Goal: Task Accomplishment & Management: Manage account settings

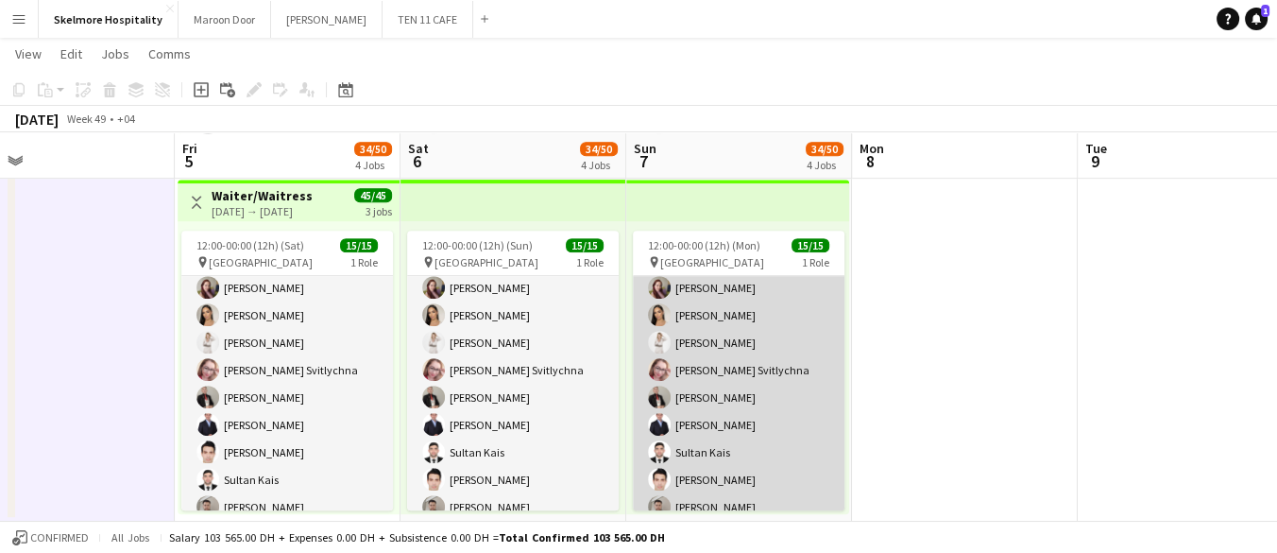
scroll to position [213, 0]
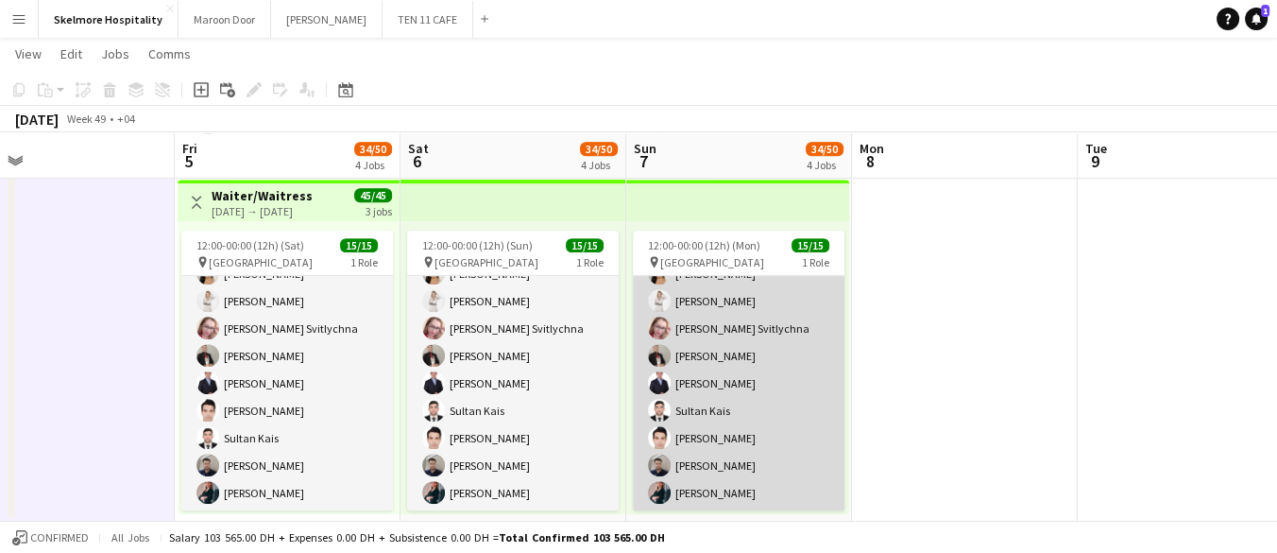
click at [710, 359] on app-card-role "Waiter/Waitress 15/15 12:00-00:00 (12h) [PERSON_NAME] [PERSON_NAME] Mayara Do […" at bounding box center [739, 287] width 212 height 448
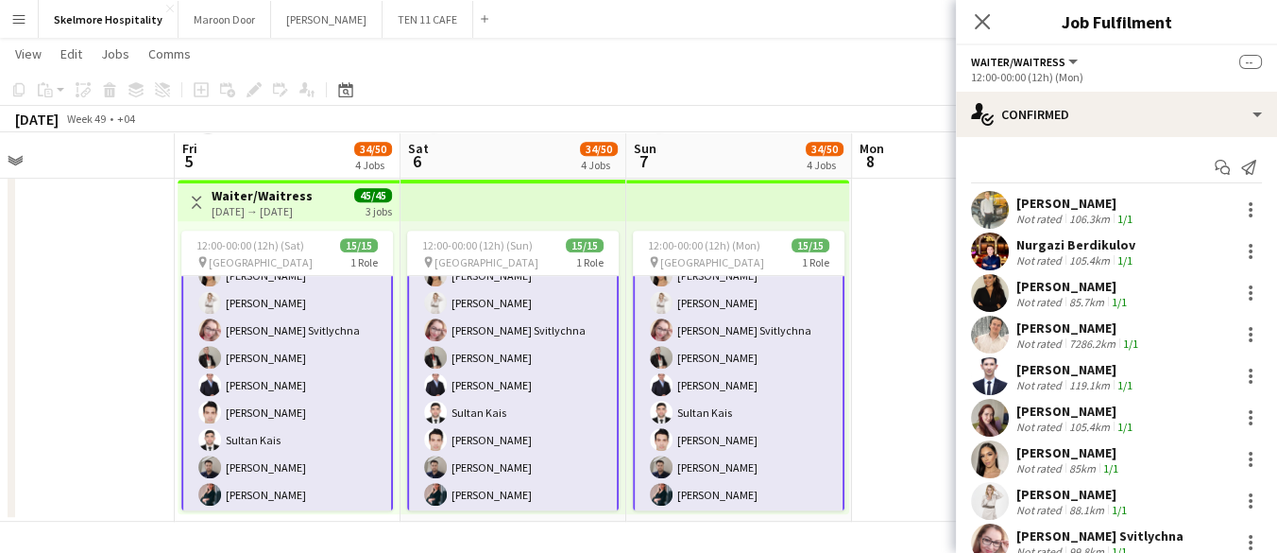
scroll to position [213, 0]
click at [306, 255] on div "pin [GEOGRAPHIC_DATA] 1 Role" at bounding box center [287, 261] width 212 height 15
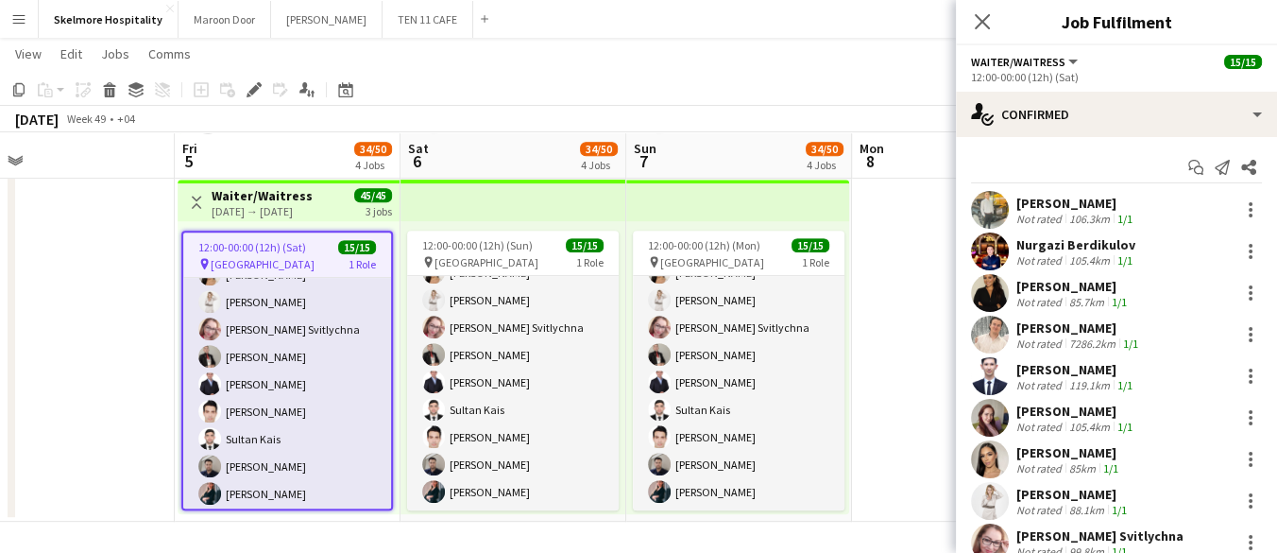
scroll to position [213, 0]
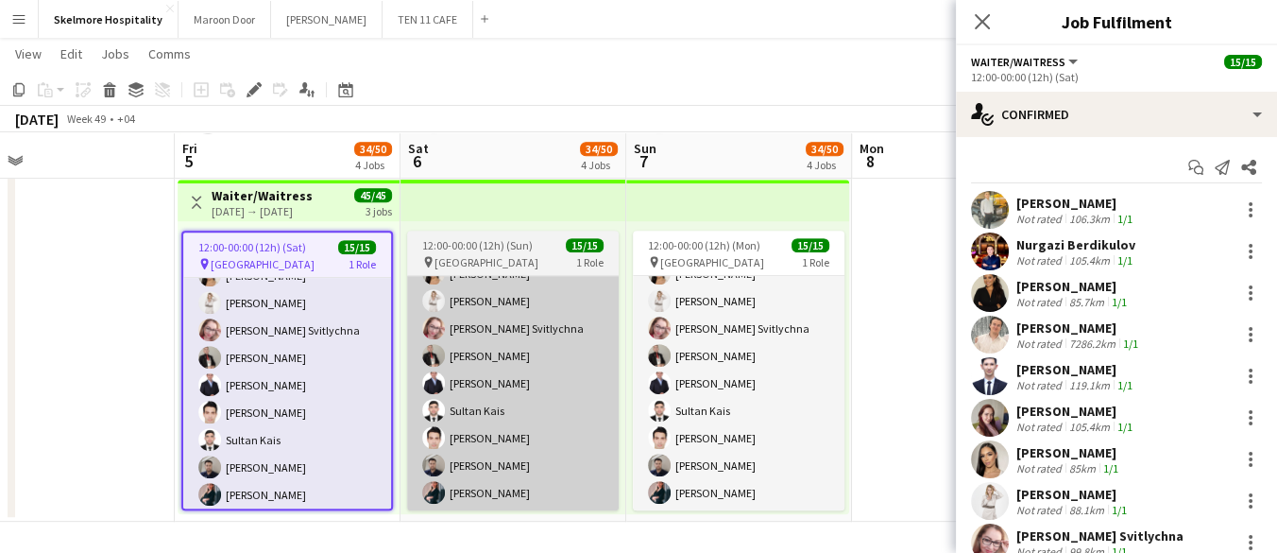
drag, startPoint x: 315, startPoint y: 329, endPoint x: 519, endPoint y: 274, distance: 210.3
click at [315, 330] on app-card-role "Waiter/Waitress 15/15 12:00-00:00 (12h) [PERSON_NAME] [PERSON_NAME] Mayara Do […" at bounding box center [287, 289] width 208 height 448
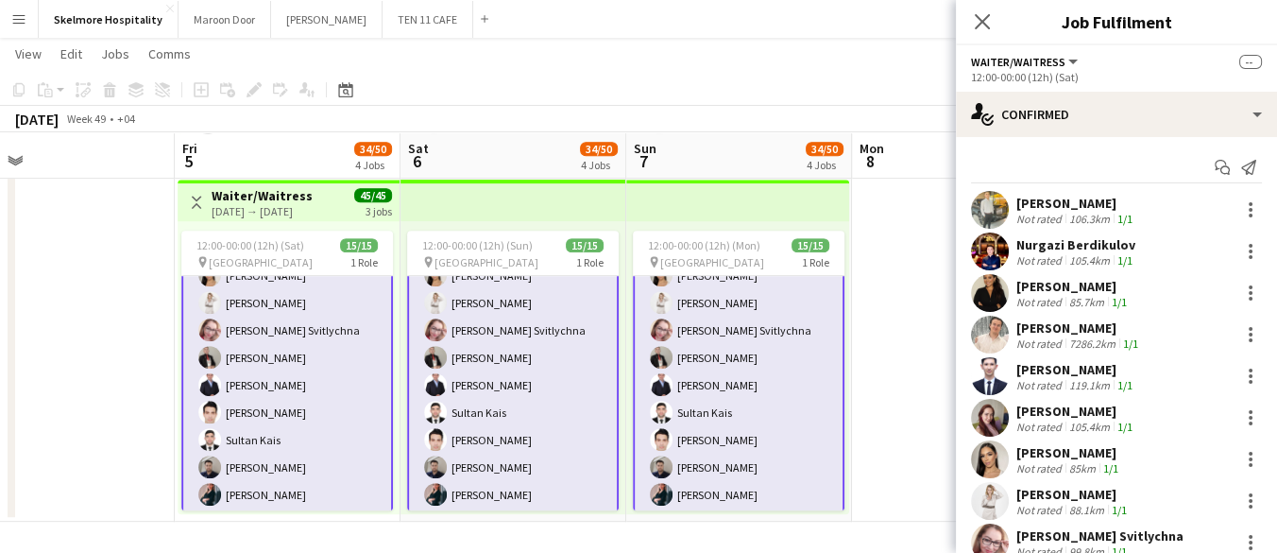
scroll to position [213, 0]
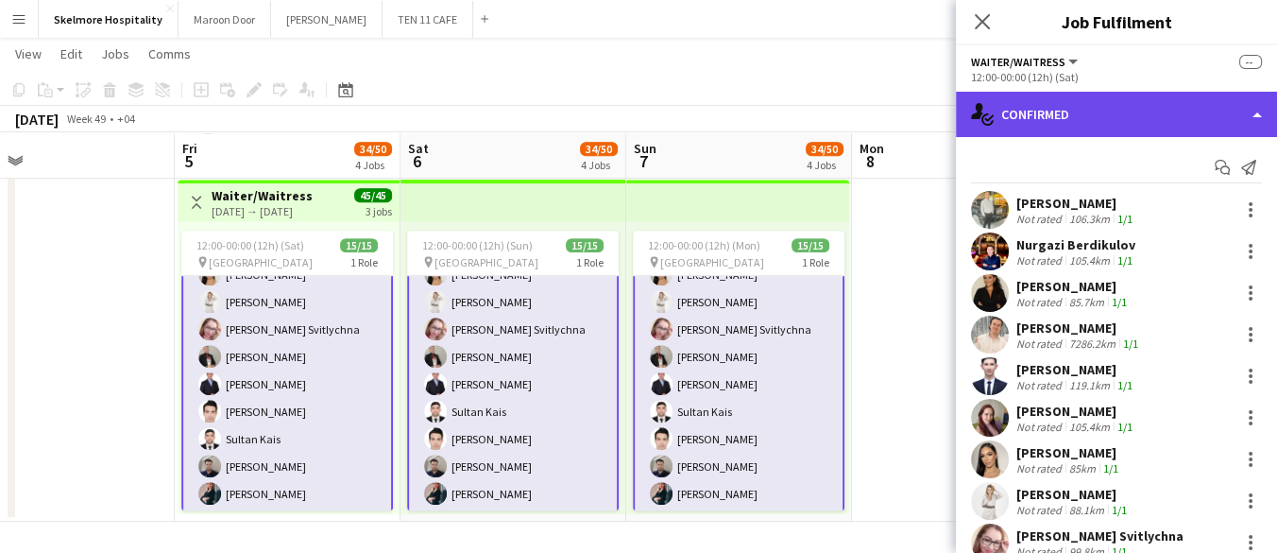
click at [1075, 119] on div "single-neutral-actions-check-2 Confirmed" at bounding box center [1116, 114] width 321 height 45
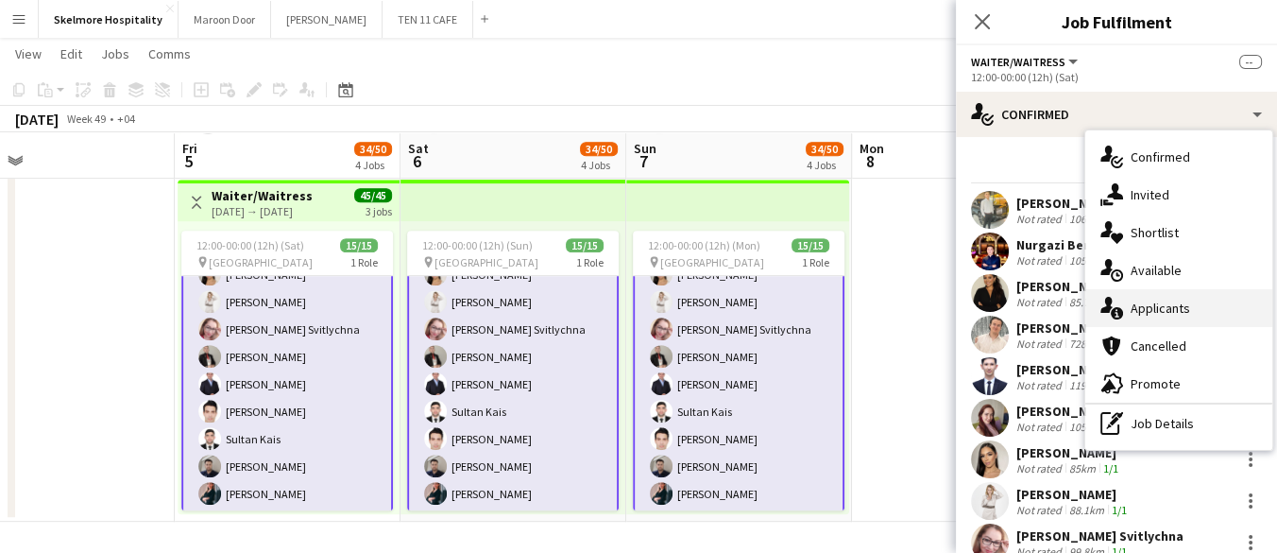
click at [1146, 302] on span "Applicants" at bounding box center [1161, 307] width 60 height 17
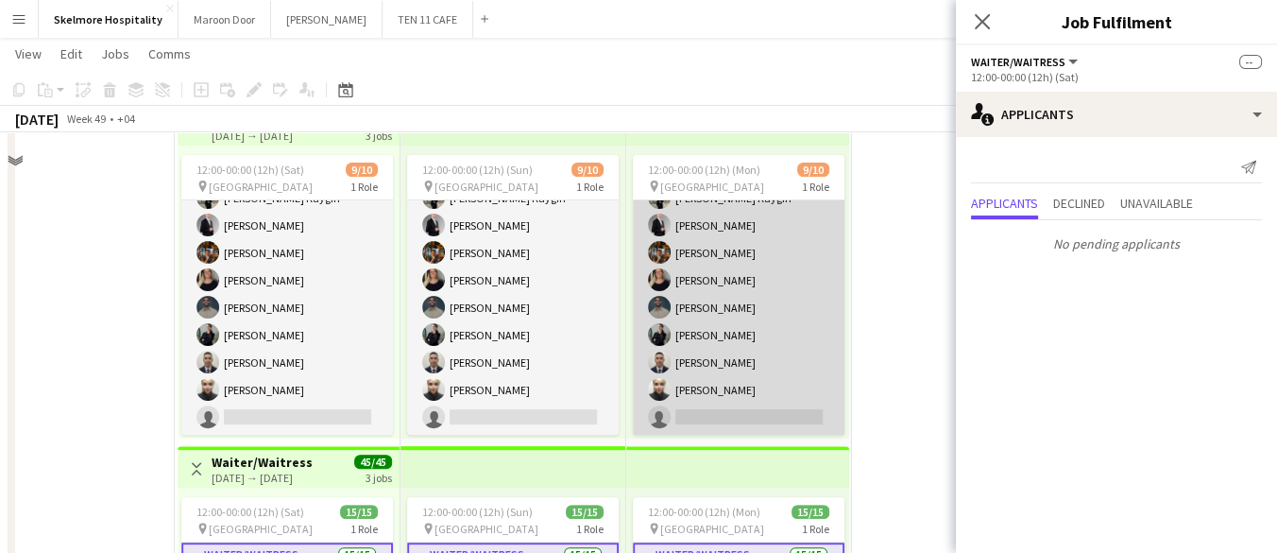
scroll to position [646, 0]
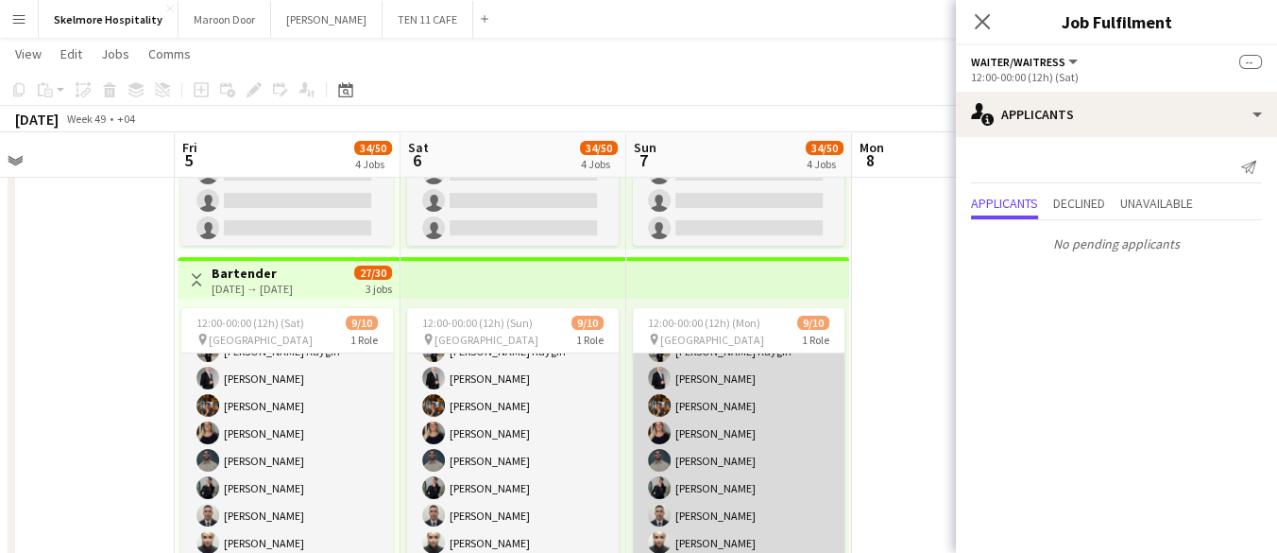
click at [743, 386] on app-card-role "Bartender 7A [DATE] 12:00-00:00 (12h) [PERSON_NAME] [PERSON_NAME] Kaygin [PERSO…" at bounding box center [739, 433] width 212 height 311
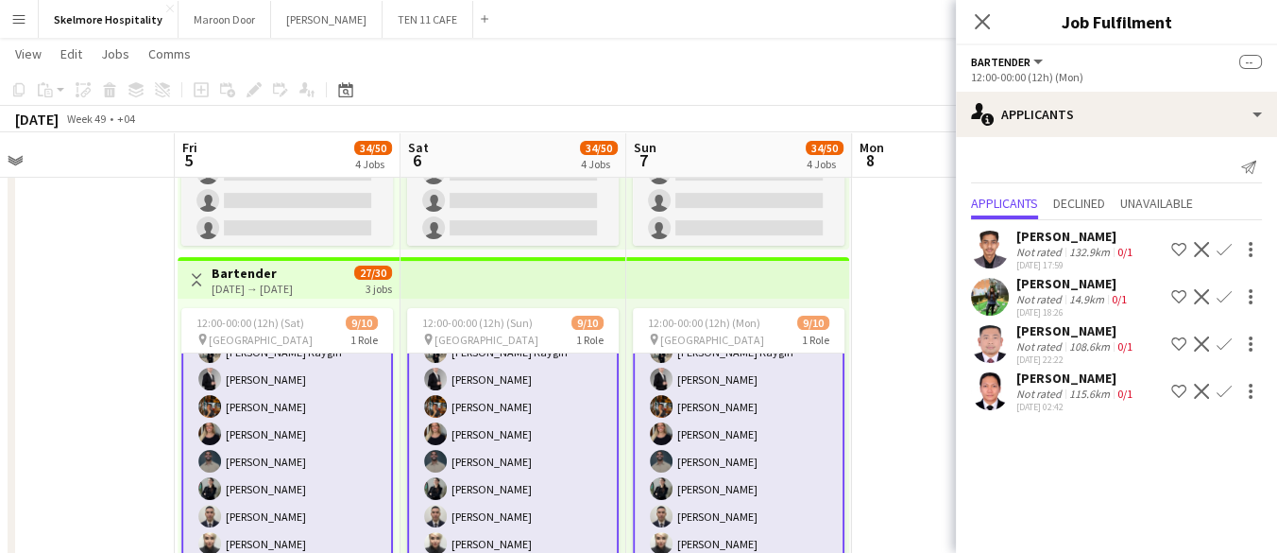
scroll to position [0, 0]
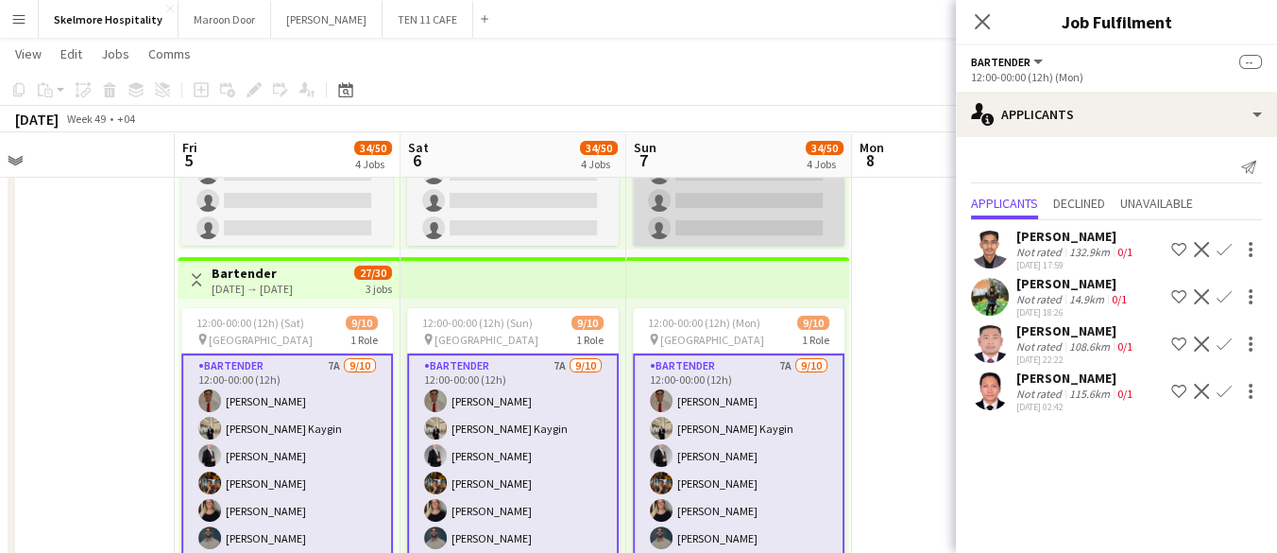
click at [774, 220] on app-card-role "Commis Chef 2A [DATE] 12:00-00:00 (12h) [PERSON_NAME] single-neutral-actions si…" at bounding box center [739, 91] width 212 height 311
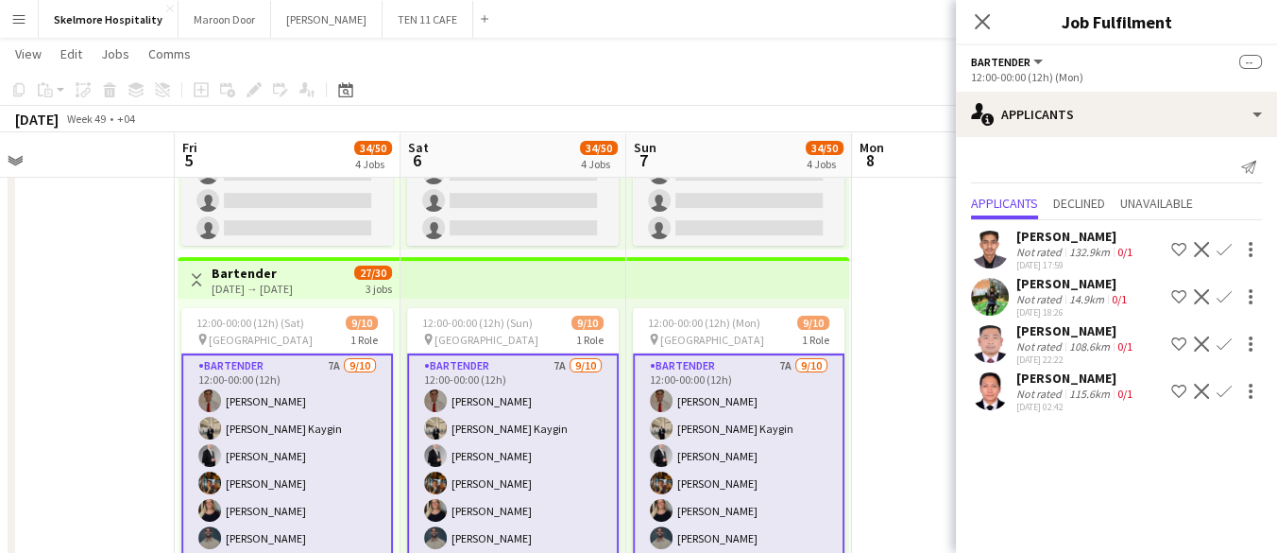
scroll to position [77, 0]
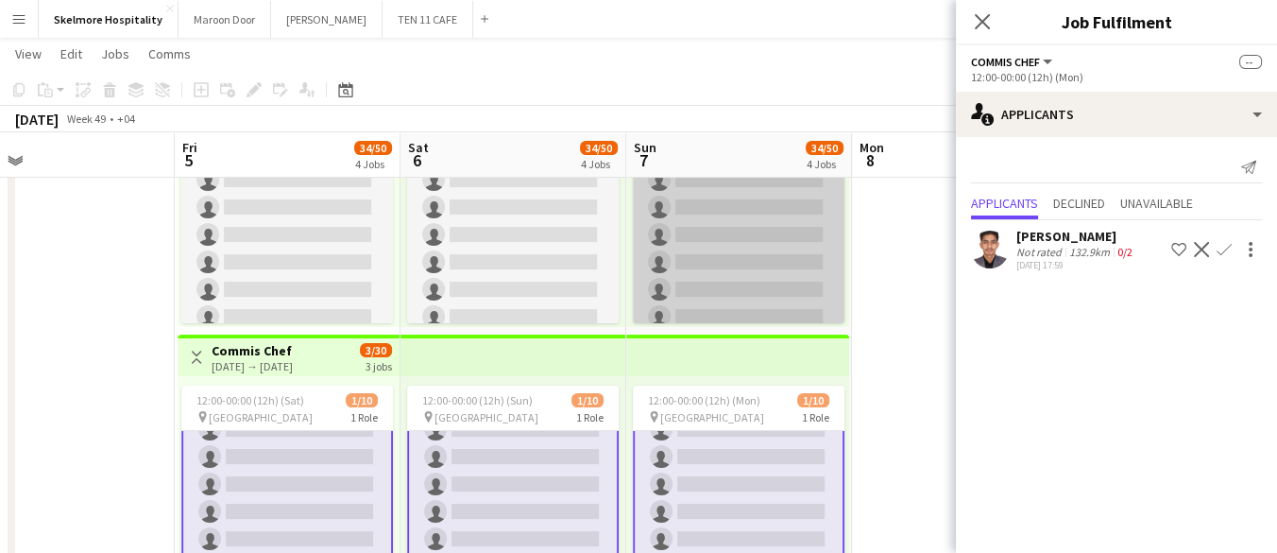
click at [694, 297] on app-card-role "Waiter/Waitress 3A [DATE] 12:00-00:00 (12h) Asrorbek [PERSON_NAME] Usaid Norwin…" at bounding box center [739, 105] width 212 height 459
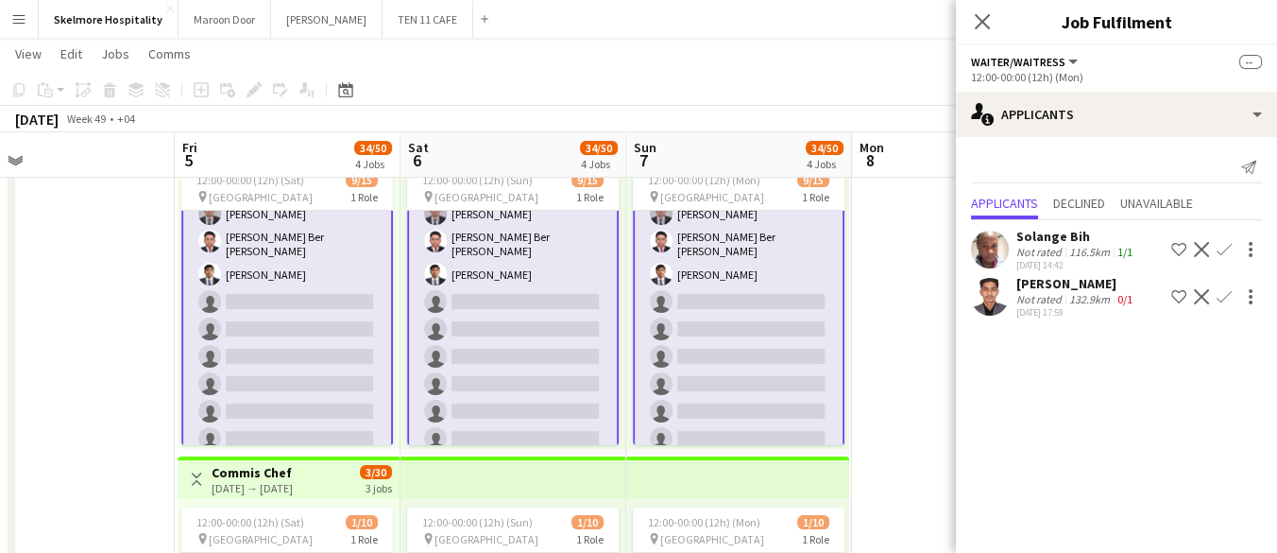
click at [1084, 295] on div "132.9km" at bounding box center [1089, 299] width 48 height 14
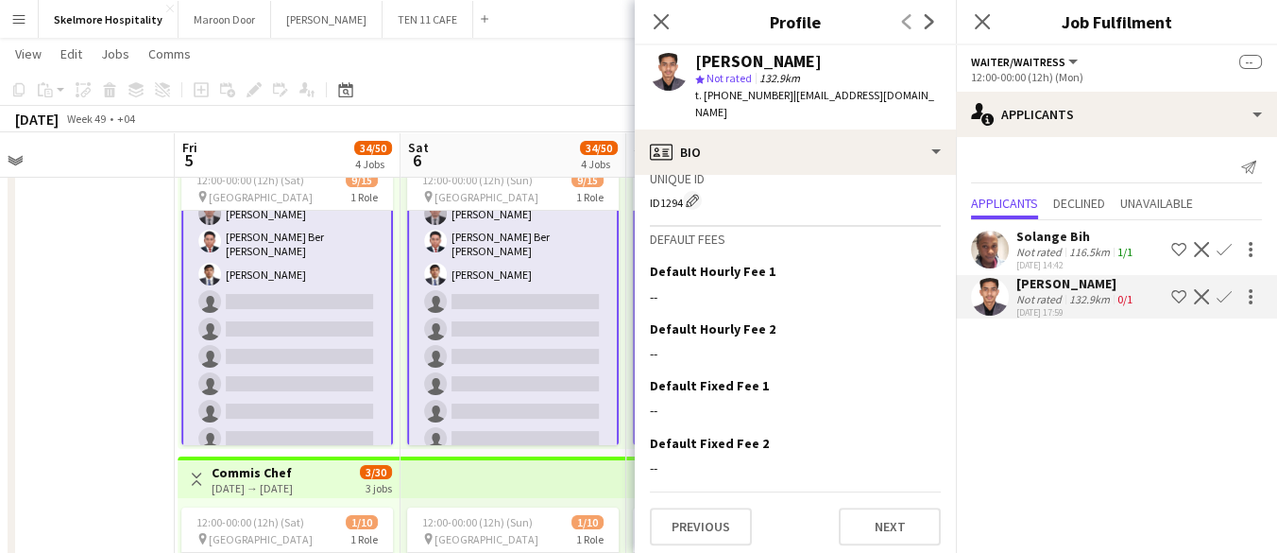
click at [748, 92] on span "t. [PHONE_NUMBER]" at bounding box center [744, 95] width 98 height 14
copy span "971564272789"
